Goal: Information Seeking & Learning: Learn about a topic

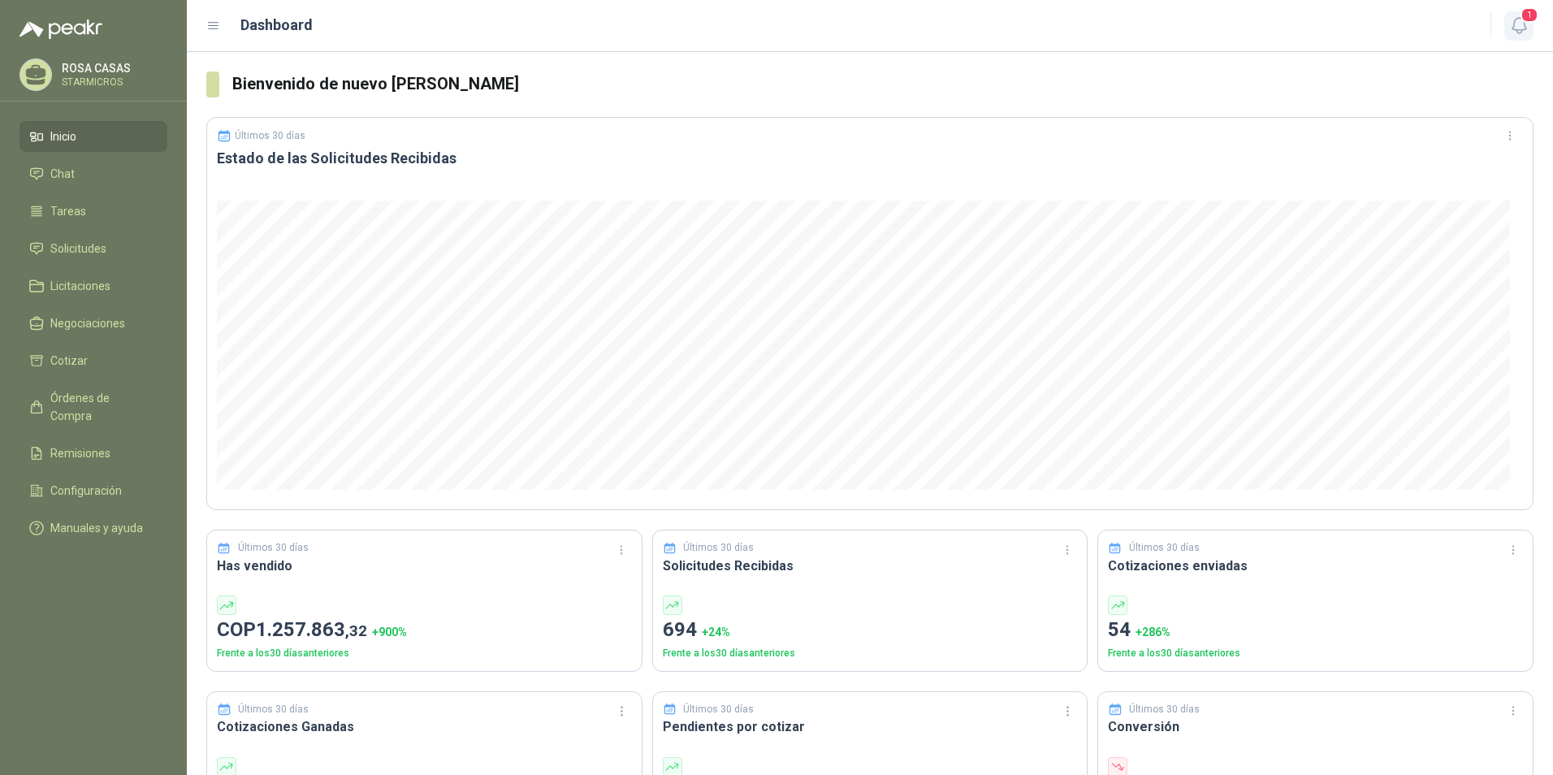
click at [1521, 27] on icon "button" at bounding box center [1520, 25] width 20 height 20
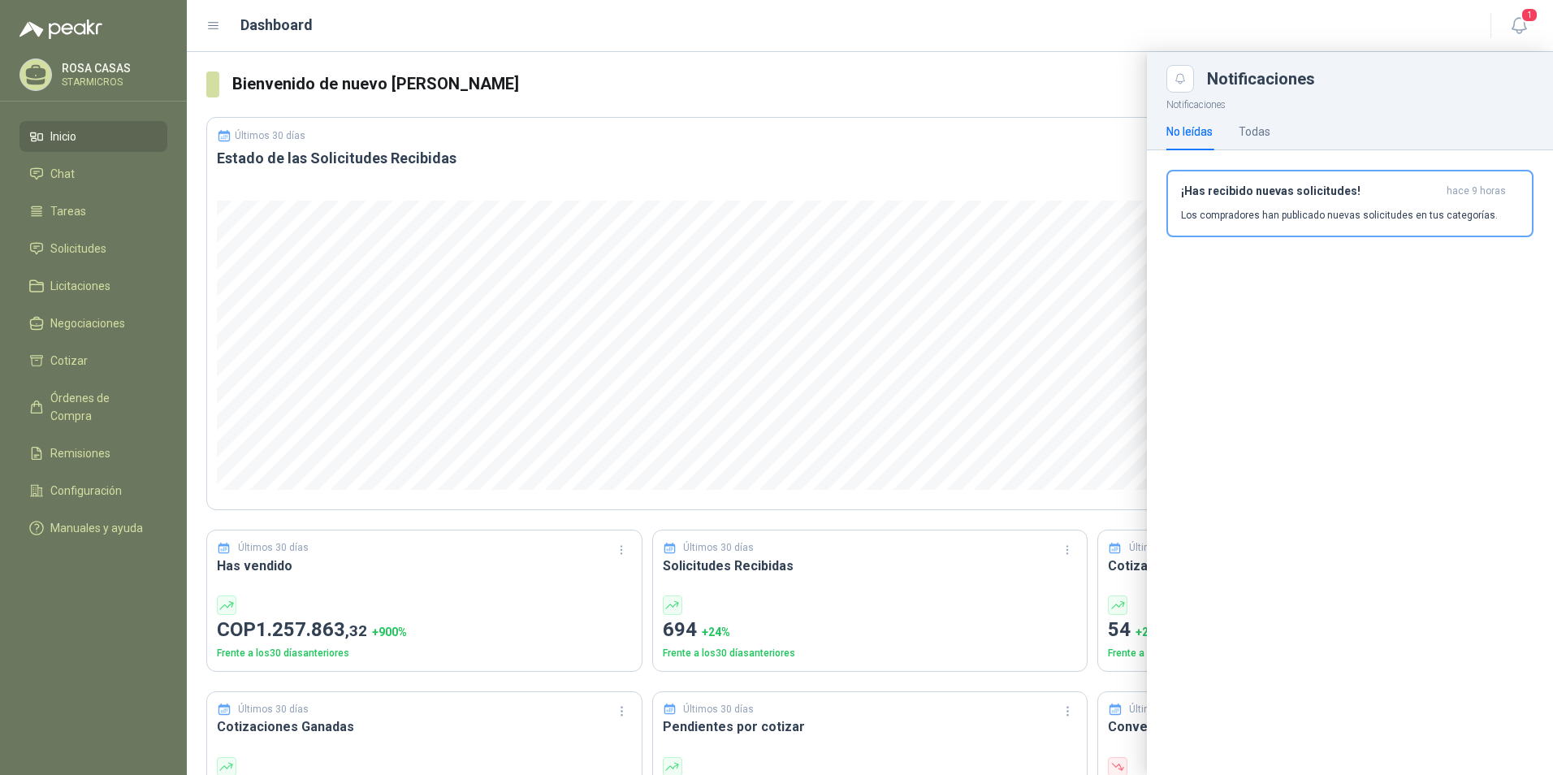
click at [1518, 3] on header "Dashboard 1" at bounding box center [870, 26] width 1367 height 52
click at [1523, 15] on span "1" at bounding box center [1530, 14] width 18 height 15
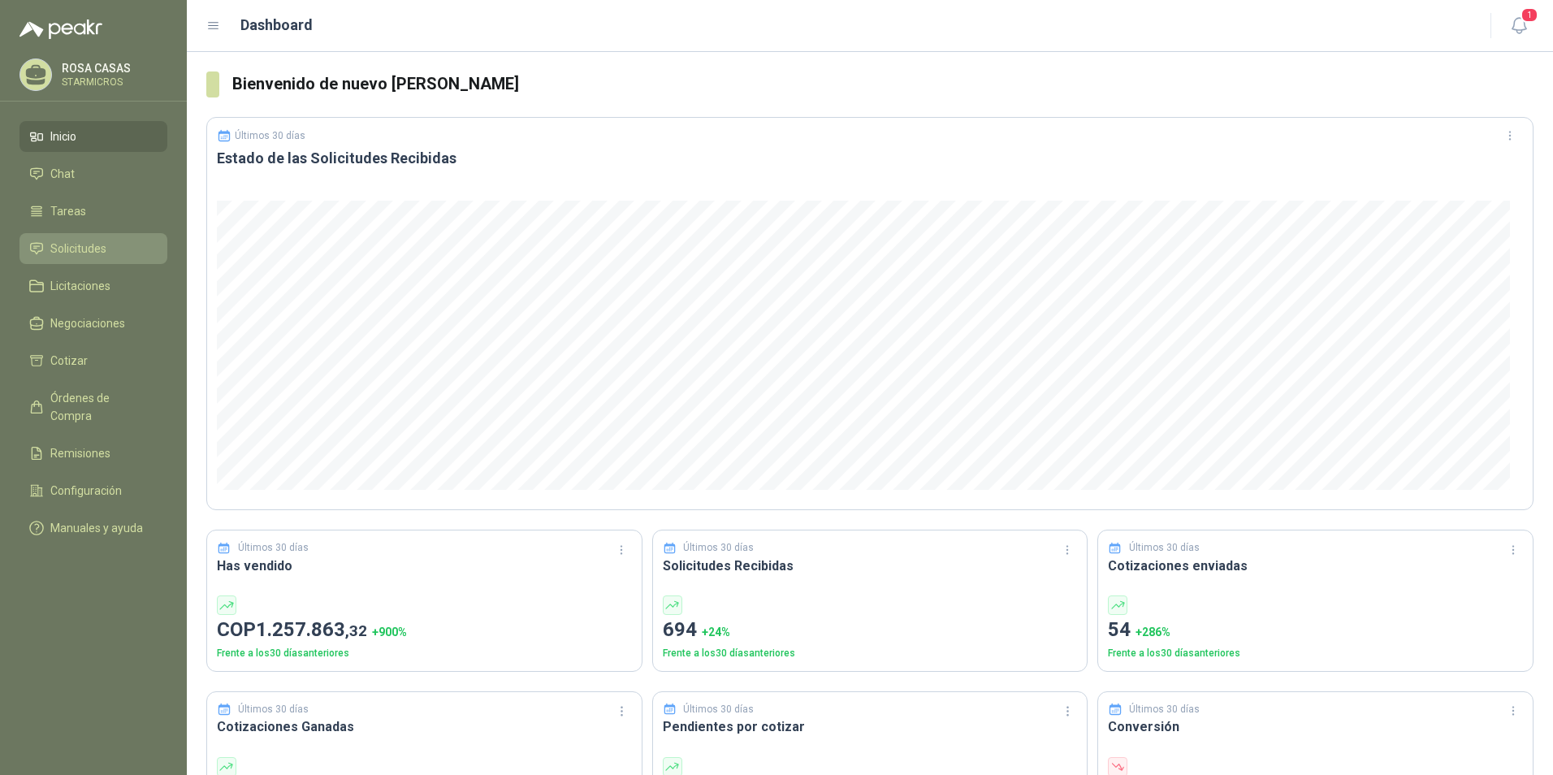
click at [90, 230] on ul "Inicio Chat Tareas Solicitudes Licitaciones Negociaciones Cotizar Órdenes de Co…" at bounding box center [93, 335] width 187 height 429
click at [91, 238] on link "Solicitudes" at bounding box center [93, 248] width 148 height 31
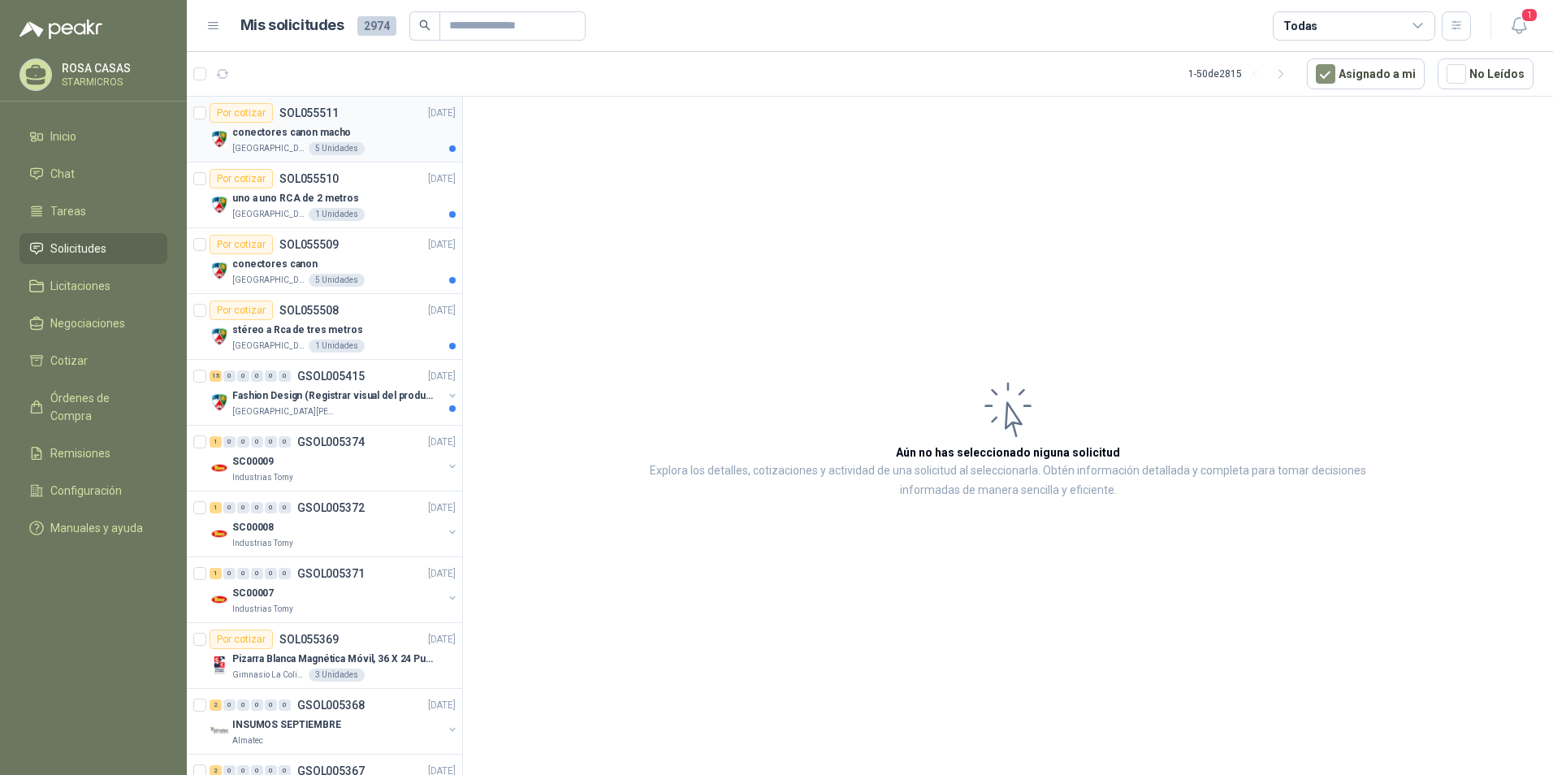
click at [357, 146] on div "Colegio Jefferson 5 Unidades" at bounding box center [343, 148] width 223 height 13
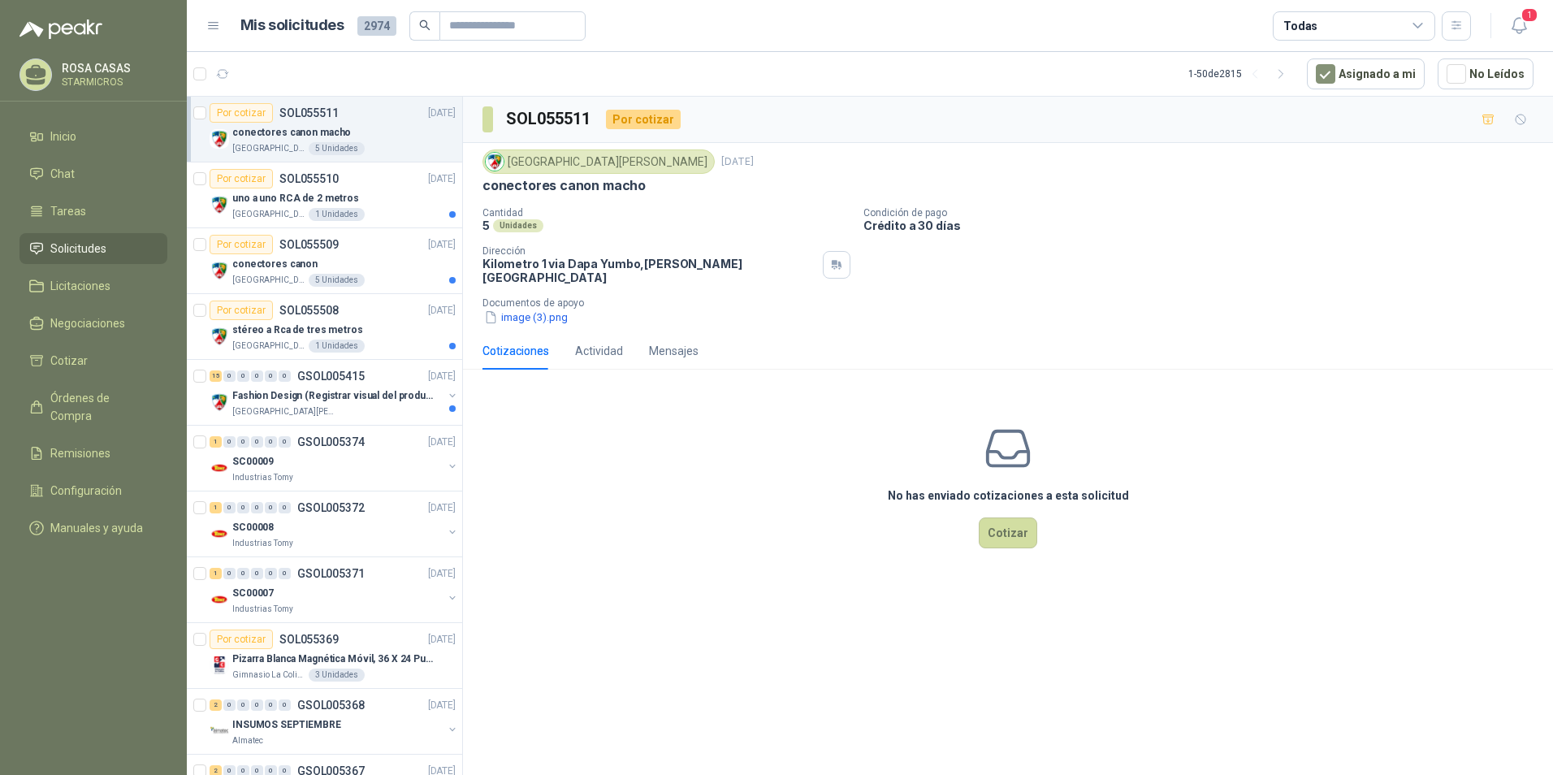
click at [535, 318] on div "Colegio Jefferson 10 sept, 2025 conectores canon macho Cantidad 5 Unidades Cond…" at bounding box center [1008, 237] width 1090 height 189
click at [546, 316] on div "Colegio Jefferson 10 sept, 2025 conectores canon macho Cantidad 5 Unidades Cond…" at bounding box center [1008, 237] width 1090 height 189
click at [557, 309] on button "image (3).png" at bounding box center [526, 317] width 87 height 17
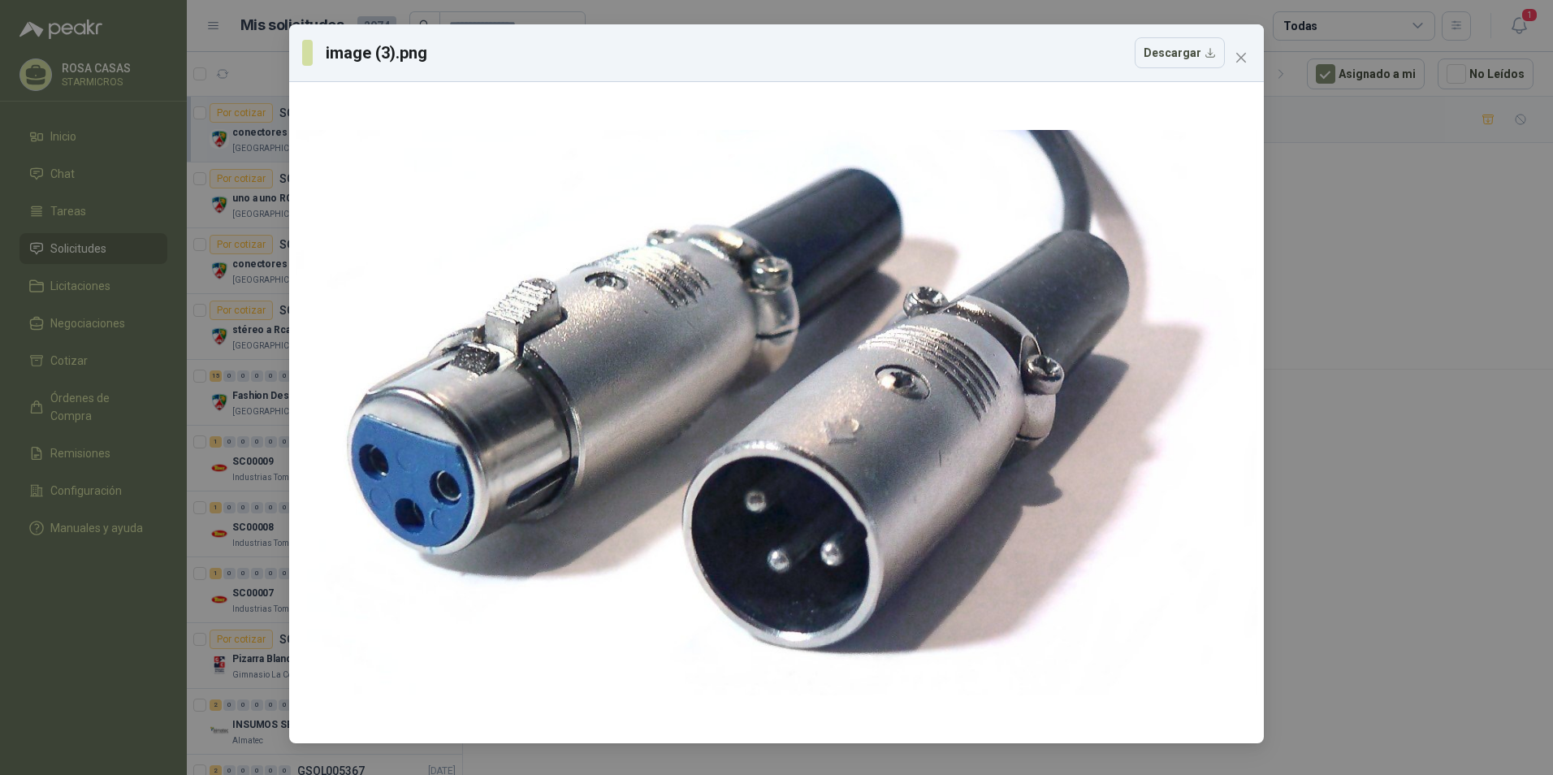
click at [1237, 72] on div "image (3).png Descargar" at bounding box center [776, 53] width 975 height 58
click at [1241, 59] on icon "close" at bounding box center [1241, 57] width 13 height 13
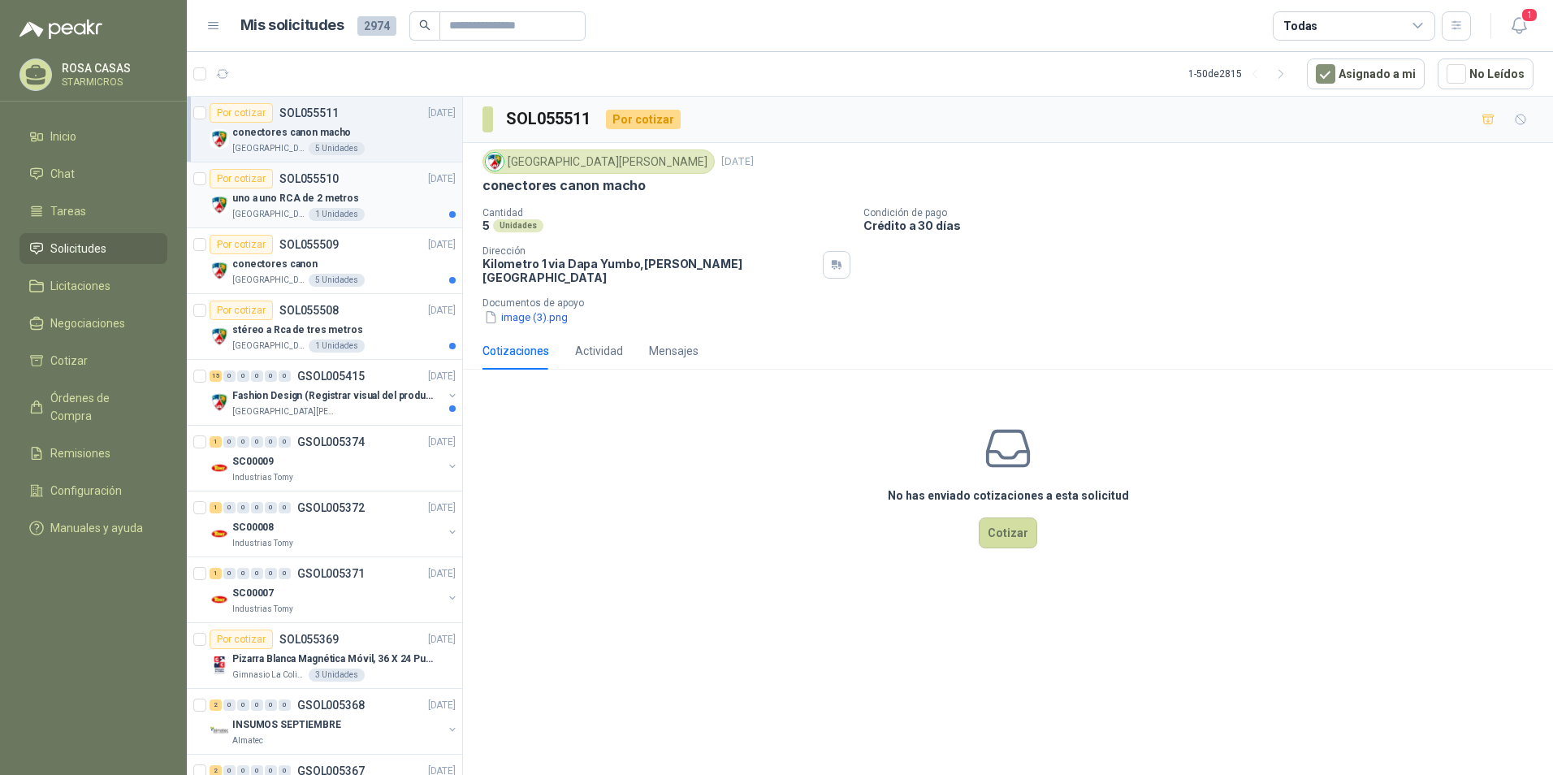
click at [346, 207] on div "uno a uno RCA de 2 metros" at bounding box center [343, 197] width 223 height 19
click at [518, 309] on button "unnamed.png" at bounding box center [525, 317] width 85 height 17
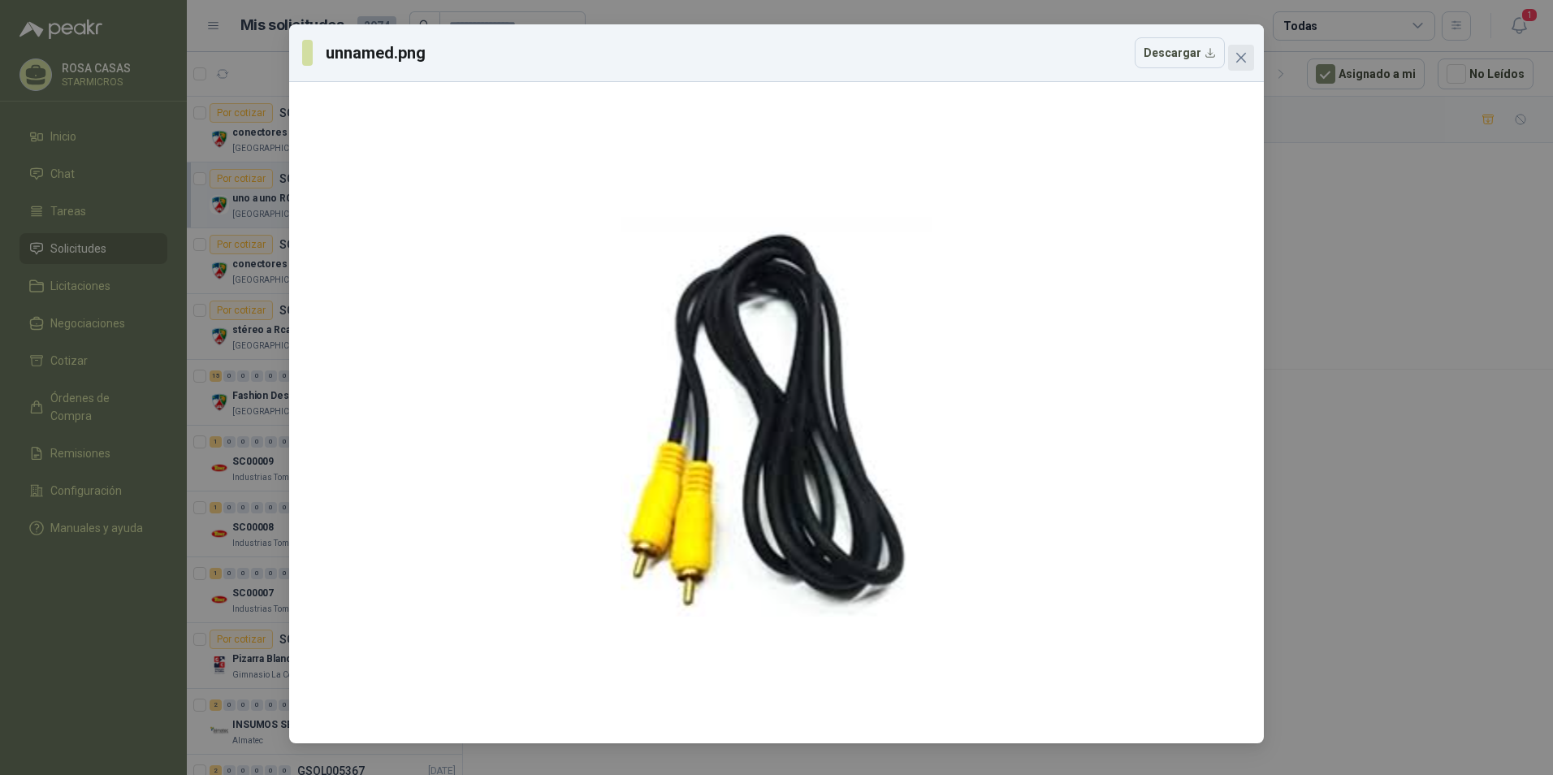
click at [1239, 53] on icon "close" at bounding box center [1241, 57] width 13 height 13
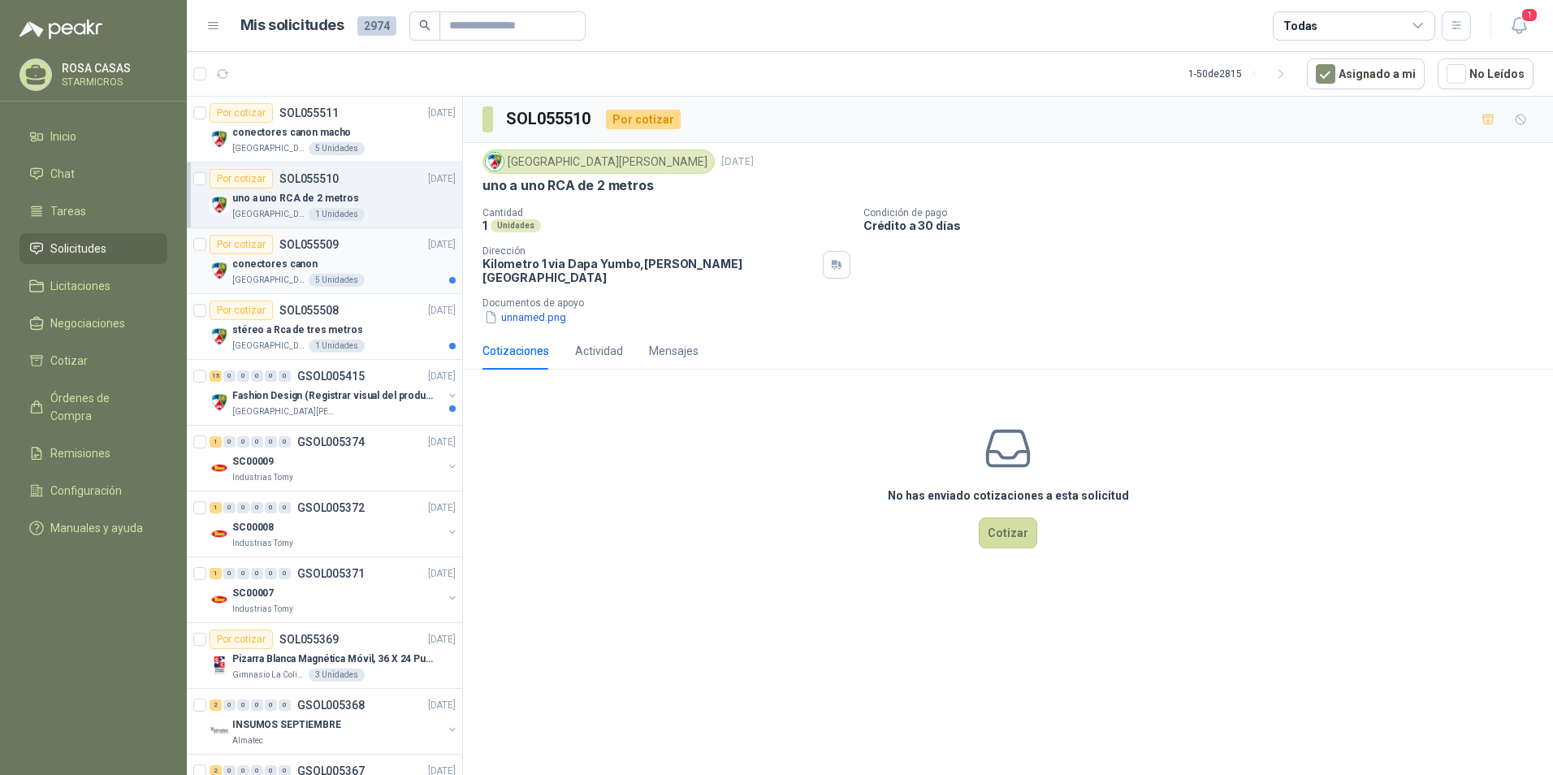
click at [268, 278] on p "[GEOGRAPHIC_DATA]" at bounding box center [268, 280] width 73 height 13
click at [296, 344] on p "[GEOGRAPHIC_DATA]" at bounding box center [268, 346] width 73 height 13
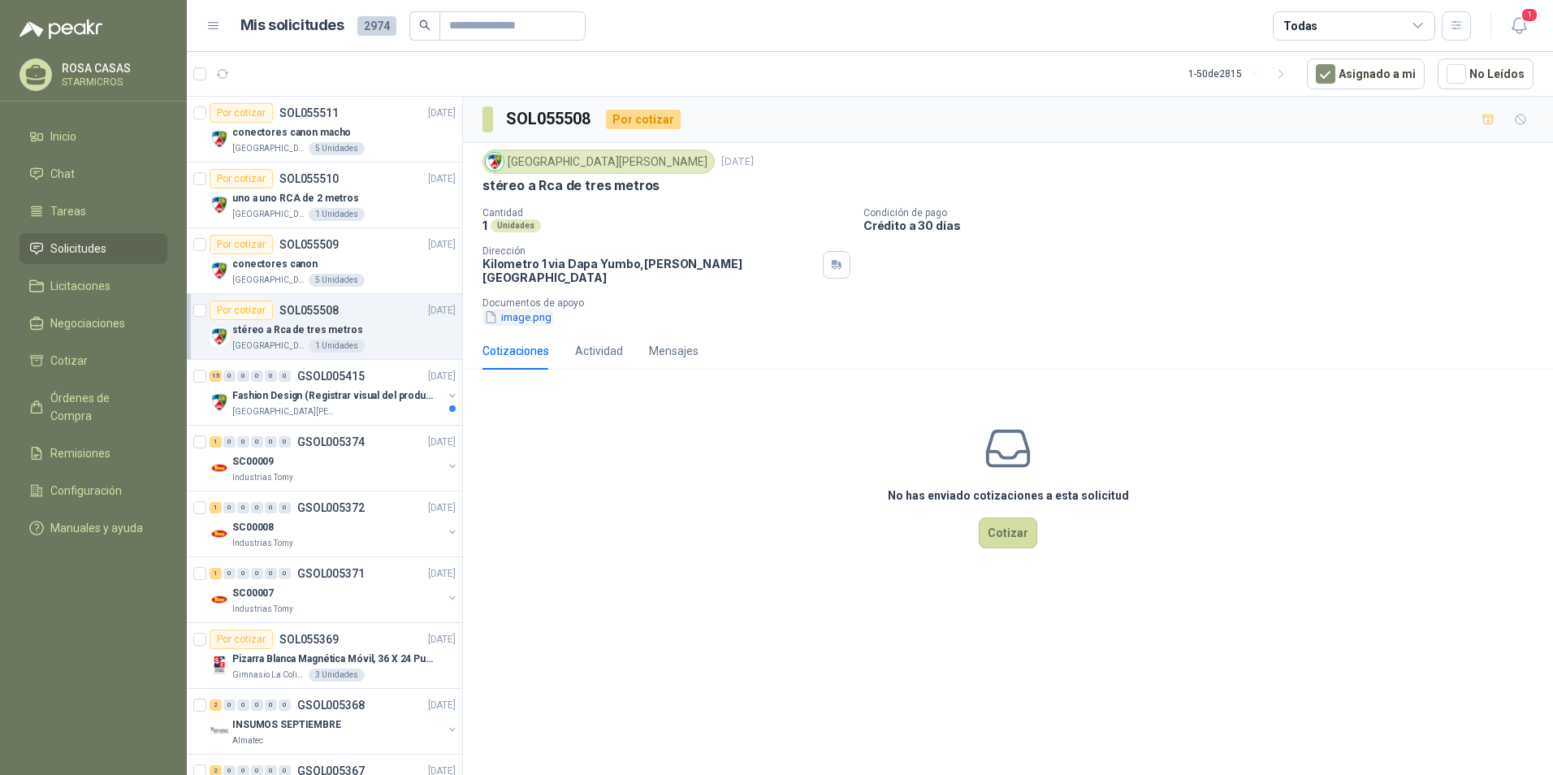
click at [543, 314] on button "image.png" at bounding box center [518, 317] width 71 height 17
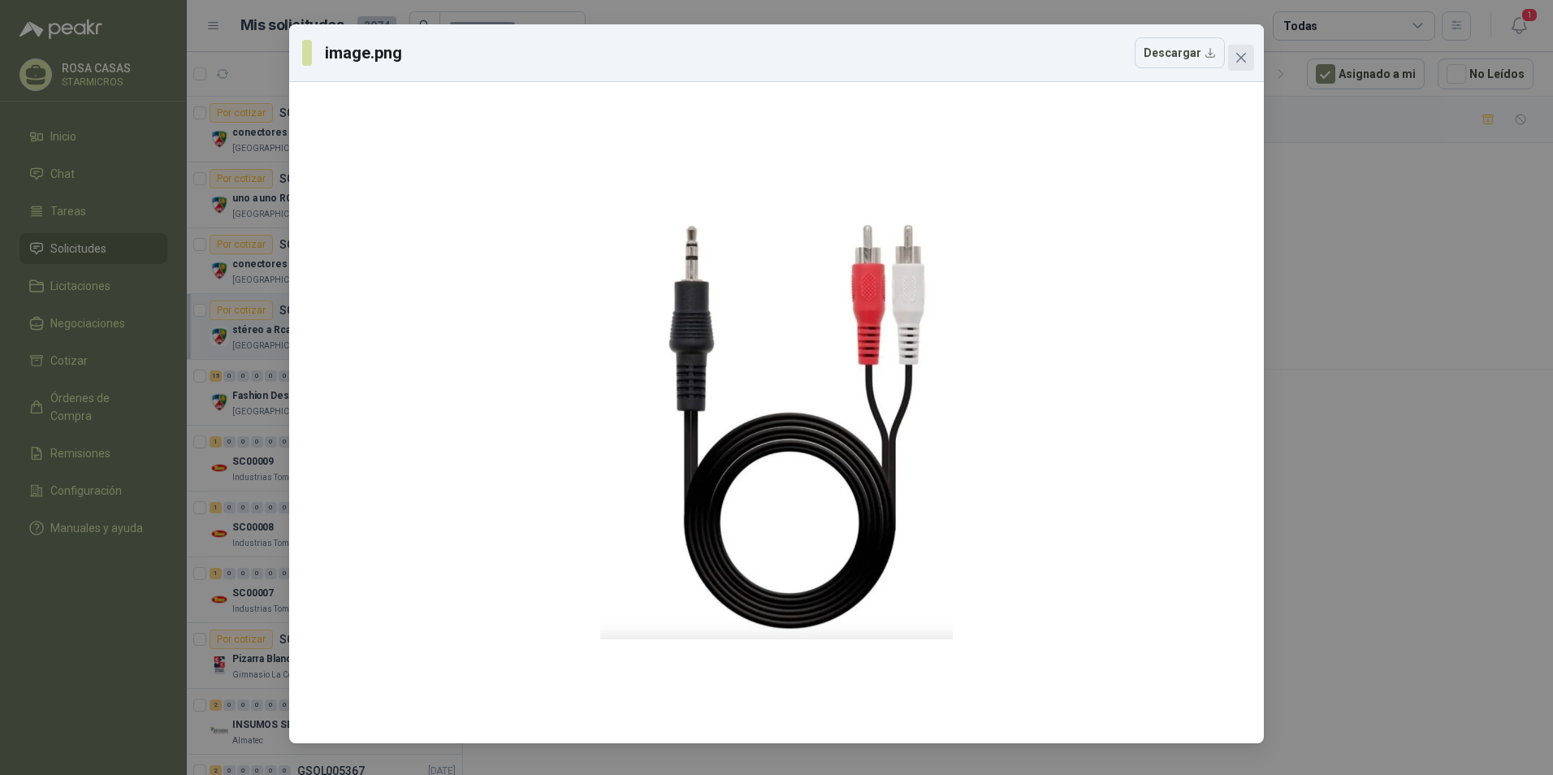
click at [1241, 61] on icon "close" at bounding box center [1241, 57] width 13 height 13
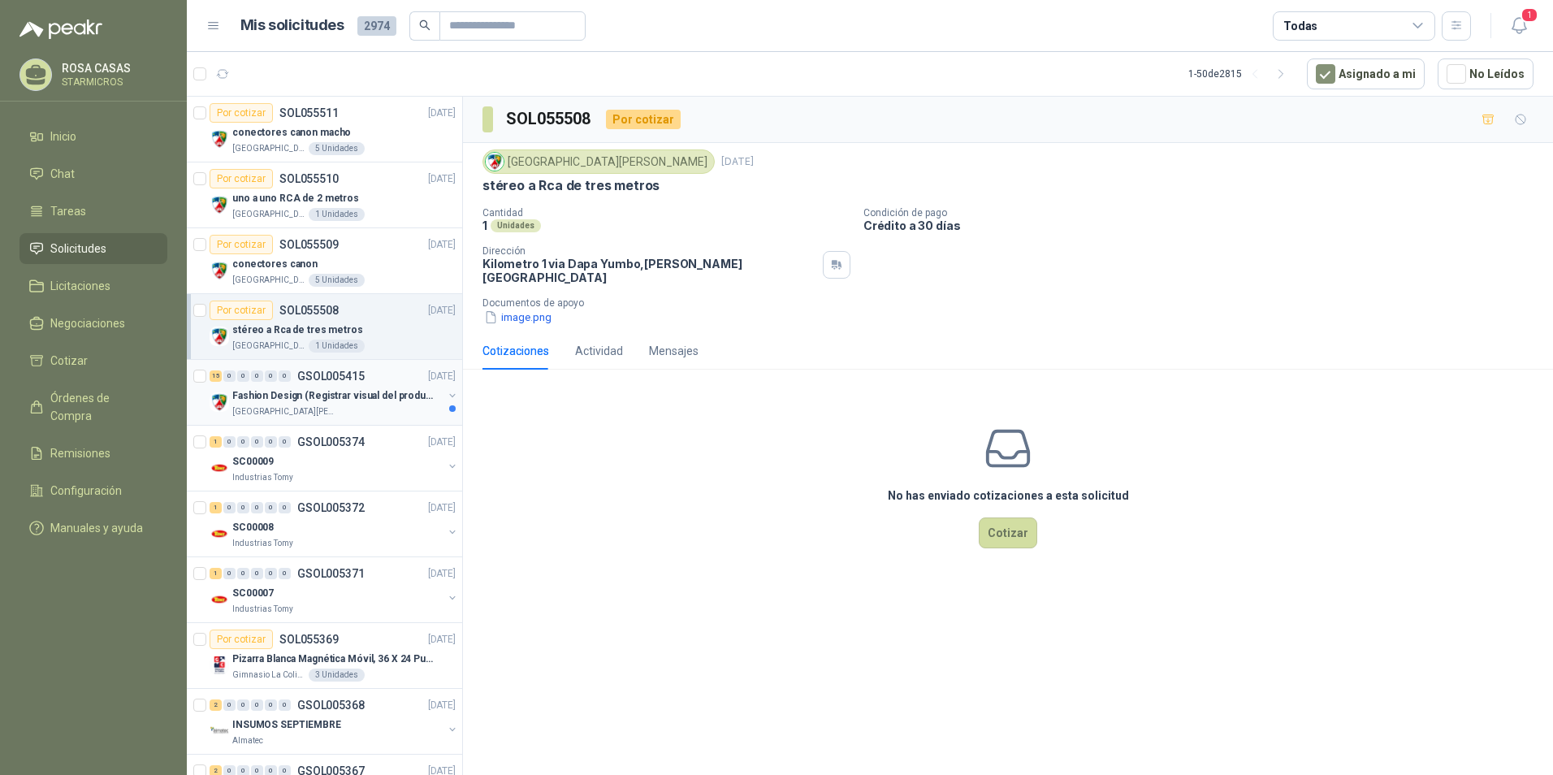
click at [308, 402] on p "Fashion Design (Registrar visual del producto)" at bounding box center [333, 395] width 202 height 15
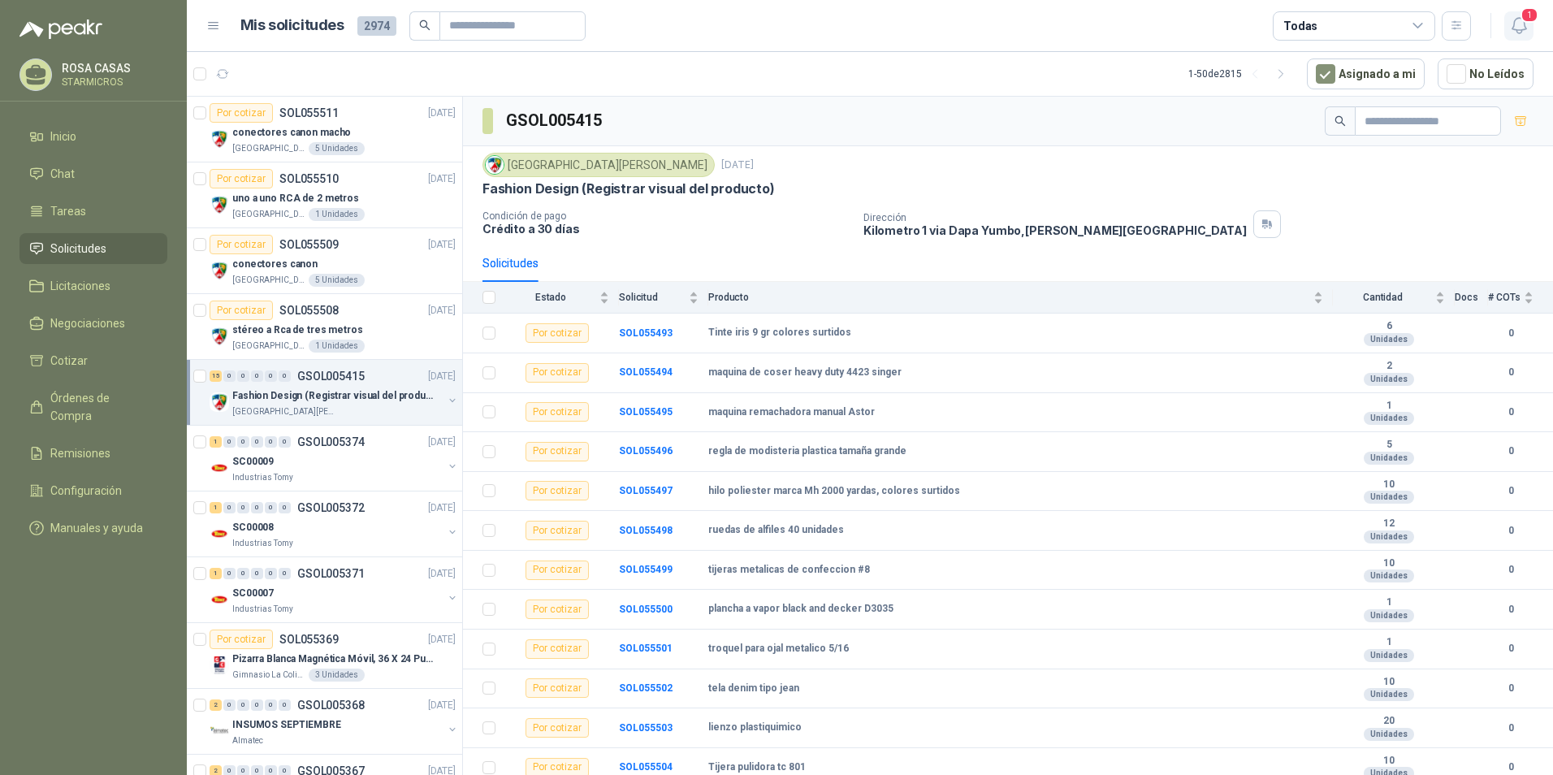
click at [1519, 20] on icon "button" at bounding box center [1520, 25] width 20 height 20
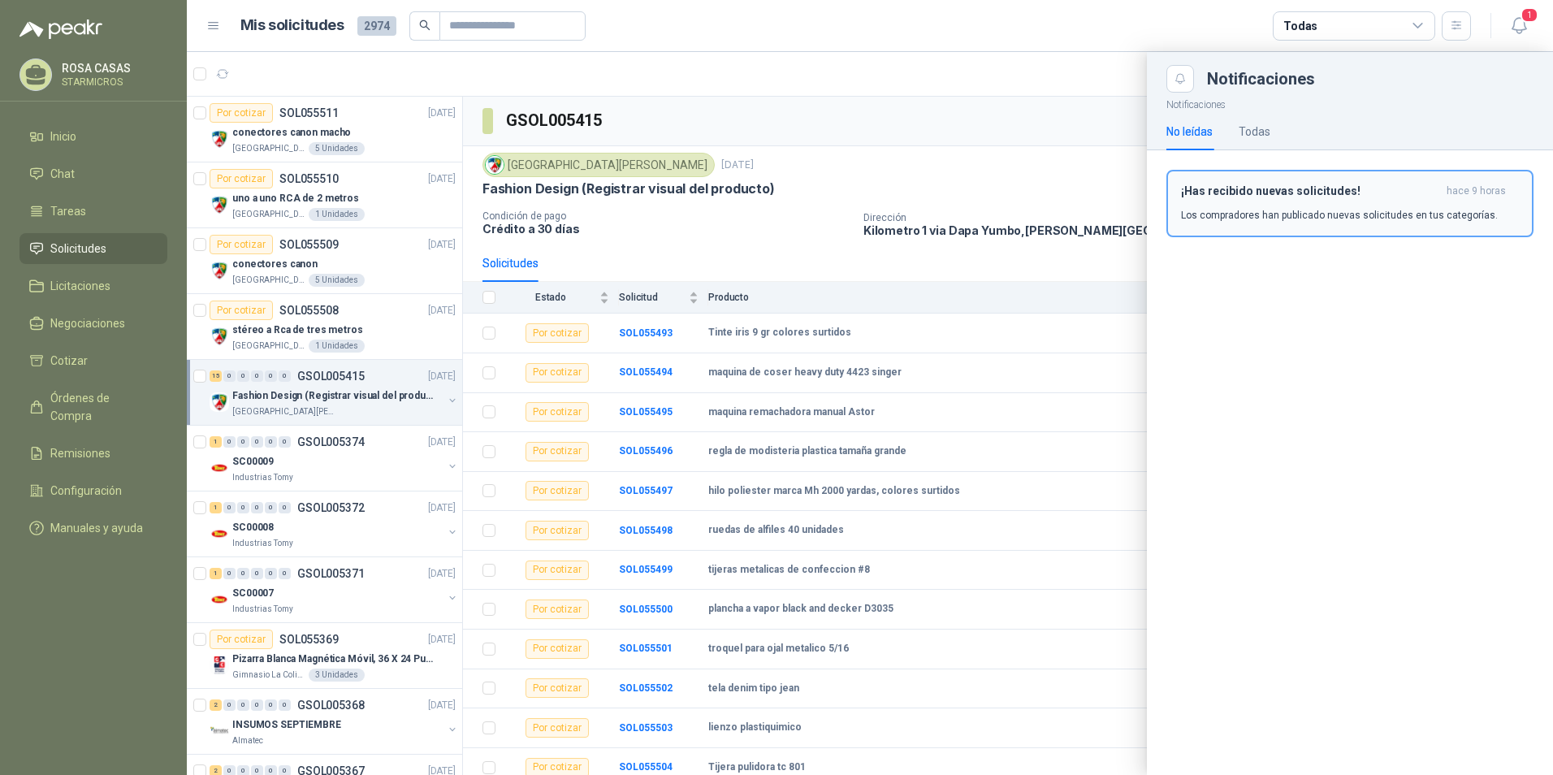
click at [1339, 198] on div "¡Has recibido nuevas solicitudes! hace 9 horas Los compradores han publicado nu…" at bounding box center [1350, 203] width 338 height 38
